Goal: Find specific page/section

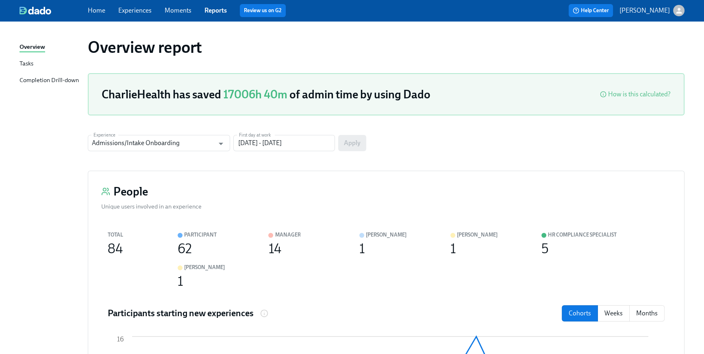
click at [96, 16] on div "Home Experiences Moments Reports Review us on G2" at bounding box center [237, 10] width 298 height 13
click at [96, 8] on link "Home" at bounding box center [96, 11] width 17 height 8
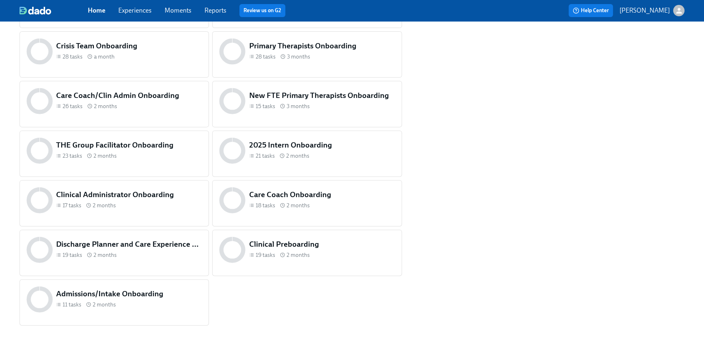
scroll to position [390, 0]
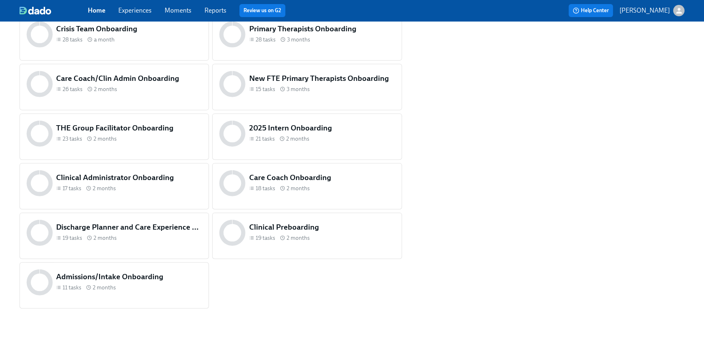
click at [271, 233] on div "Clinical Preboarding 19 tasks 2 months" at bounding box center [322, 232] width 149 height 25
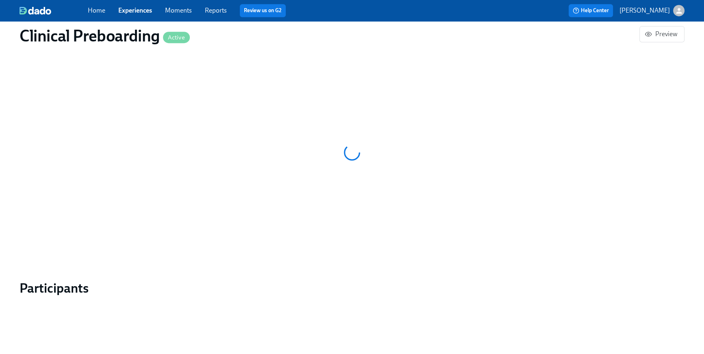
scroll to position [801, 0]
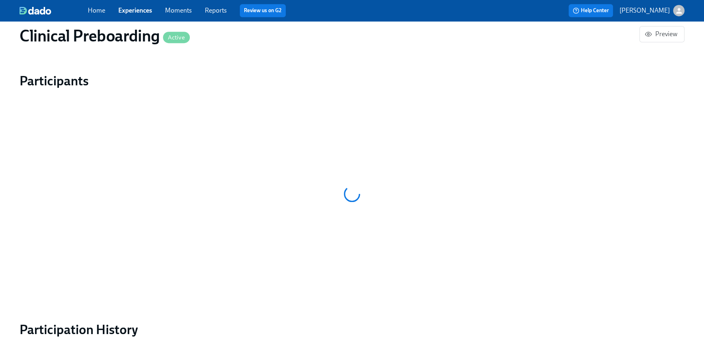
drag, startPoint x: 442, startPoint y: 116, endPoint x: 247, endPoint y: 231, distance: 226.3
click at [442, 116] on div at bounding box center [352, 193] width 665 height 203
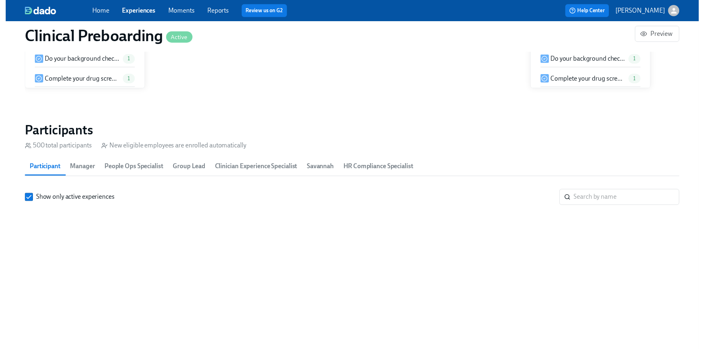
scroll to position [862, 0]
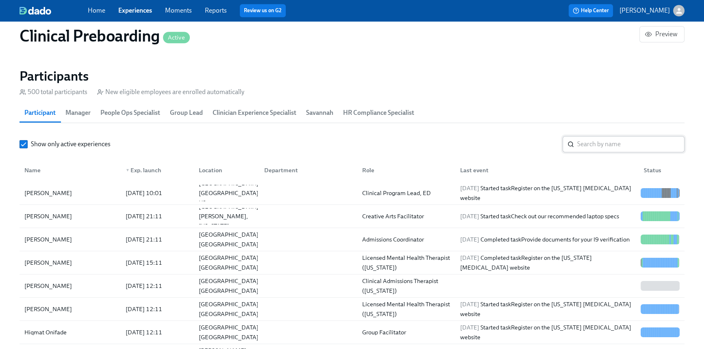
click at [606, 148] on input "search" at bounding box center [630, 144] width 107 height 16
paste input "[PERSON_NAME]"
type input "[PERSON_NAME]"
